Goal: Book appointment/travel/reservation

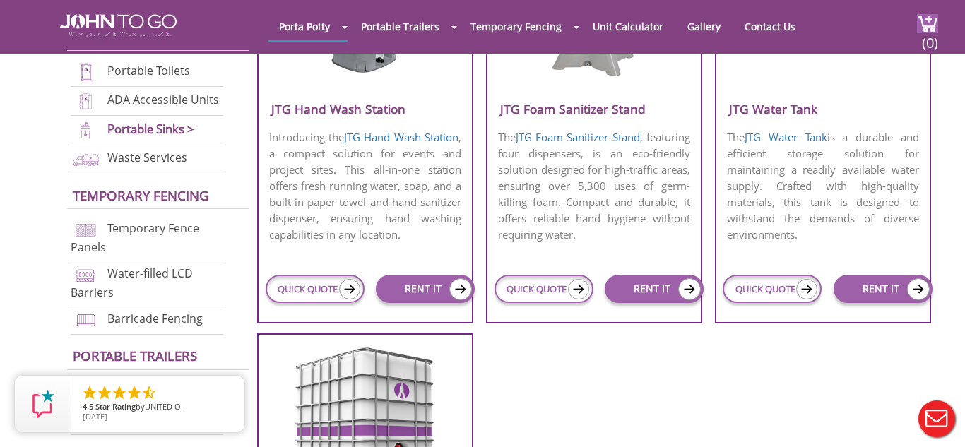
scroll to position [650, 0]
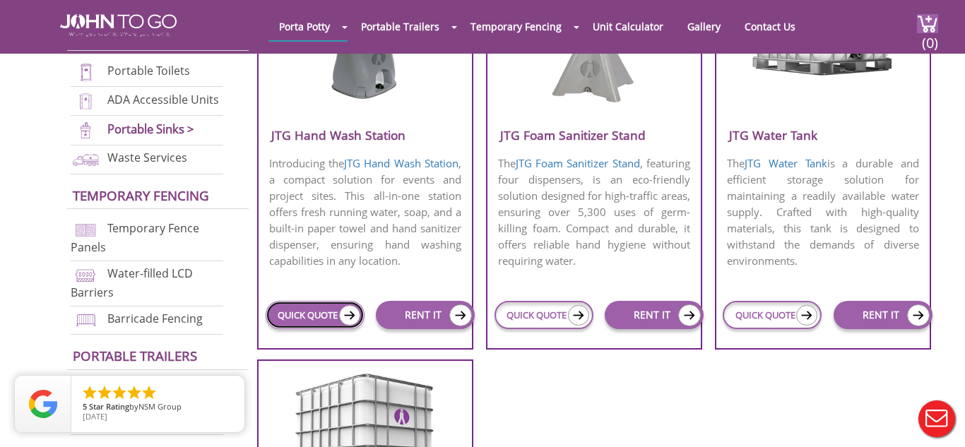
click at [350, 326] on img at bounding box center [349, 315] width 21 height 20
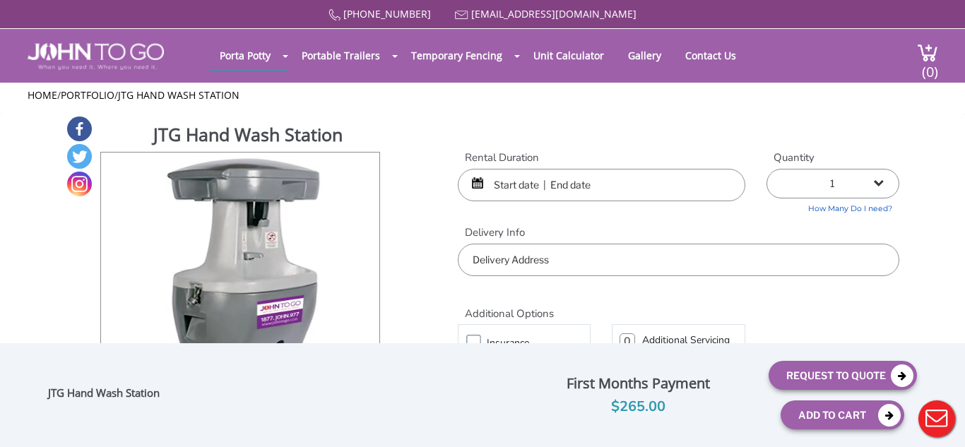
click at [623, 192] on input "text" at bounding box center [602, 185] width 288 height 33
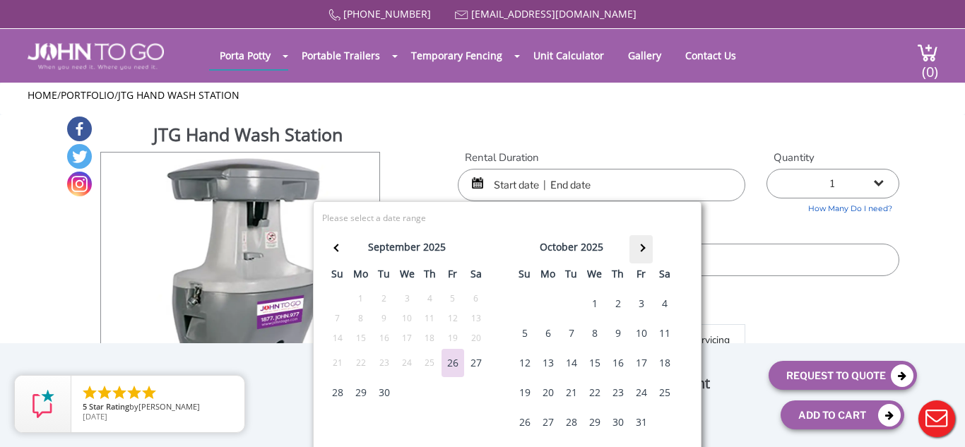
click at [638, 252] on th at bounding box center [641, 249] width 23 height 28
click at [454, 428] on div "31" at bounding box center [454, 423] width 23 height 28
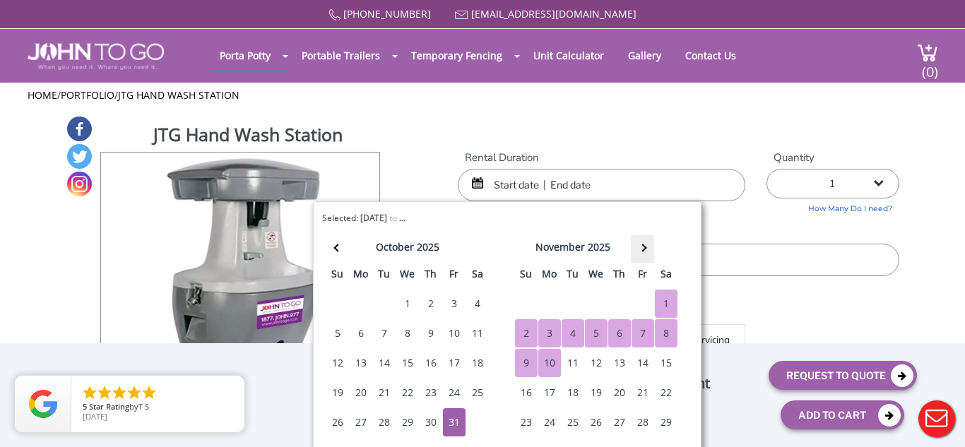
click at [646, 249] on th at bounding box center [642, 249] width 23 height 28
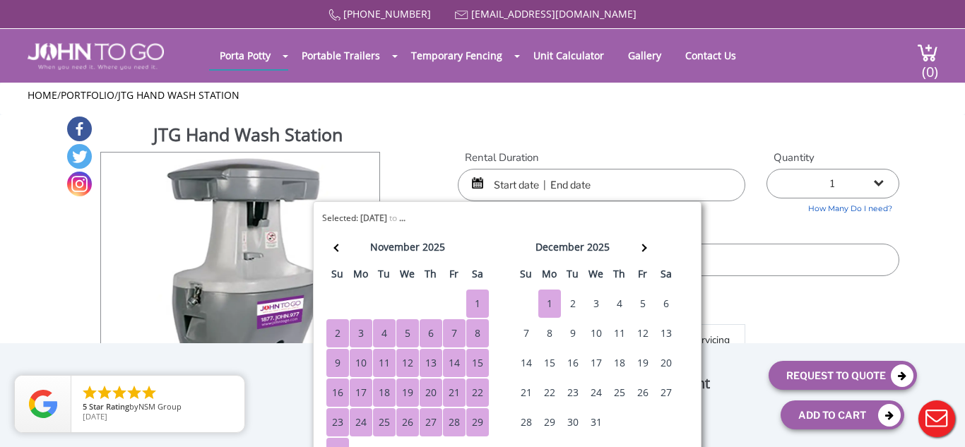
click at [526, 307] on td "30" at bounding box center [526, 304] width 23 height 30
click at [343, 441] on div "30" at bounding box center [338, 452] width 23 height 28
type input "10/31/2025 to 11/30/2025"
click at [787, 235] on label "Delivery Info" at bounding box center [679, 232] width 442 height 15
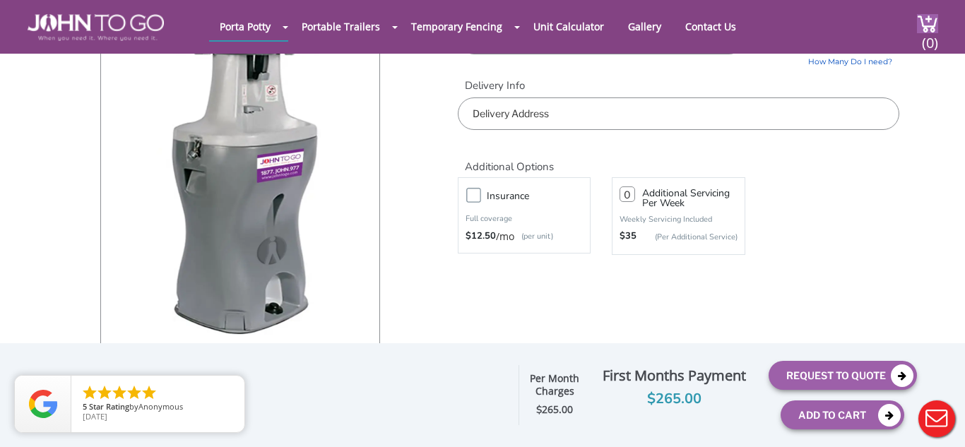
scroll to position [113, 0]
